Goal: Task Accomplishment & Management: Manage account settings

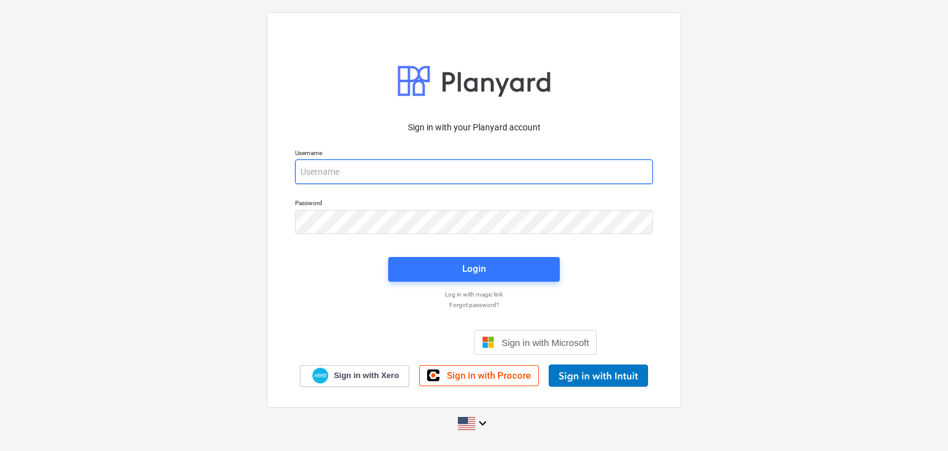
click at [354, 173] on input "email" at bounding box center [474, 171] width 358 height 25
paste input "projects@litcouae.com"
type input "projects@litcouae.com"
click at [467, 287] on div "Login" at bounding box center [474, 268] width 186 height 39
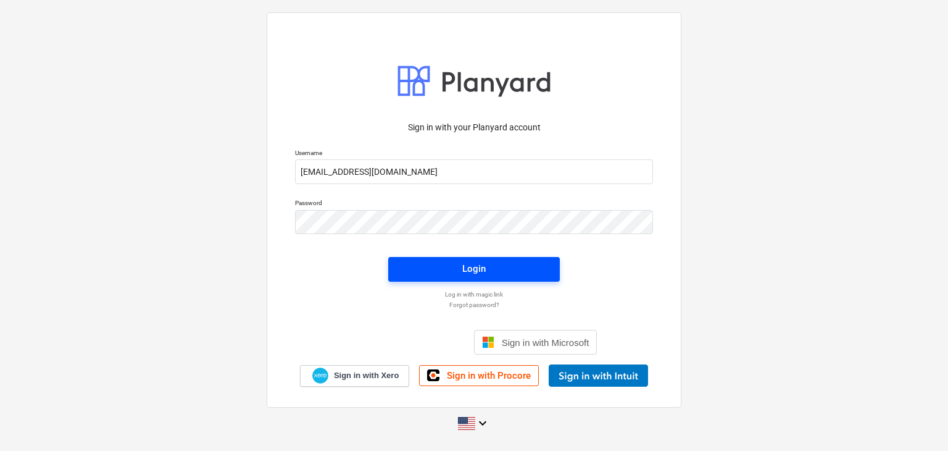
click at [475, 260] on div "Login" at bounding box center [473, 268] width 23 height 16
